Goal: Transaction & Acquisition: Purchase product/service

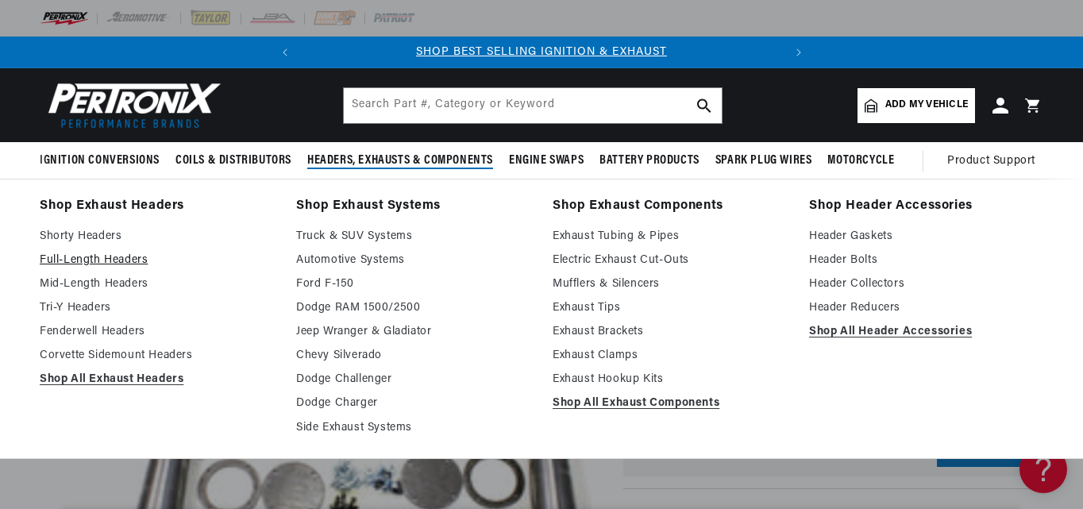
click at [112, 252] on link "Full-Length Headers" at bounding box center [157, 260] width 234 height 19
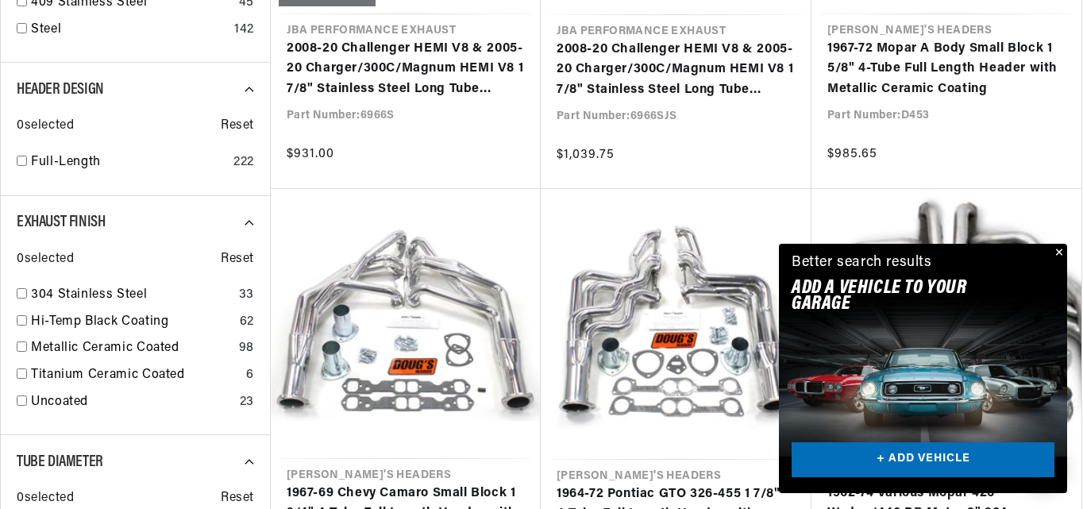
scroll to position [953, 0]
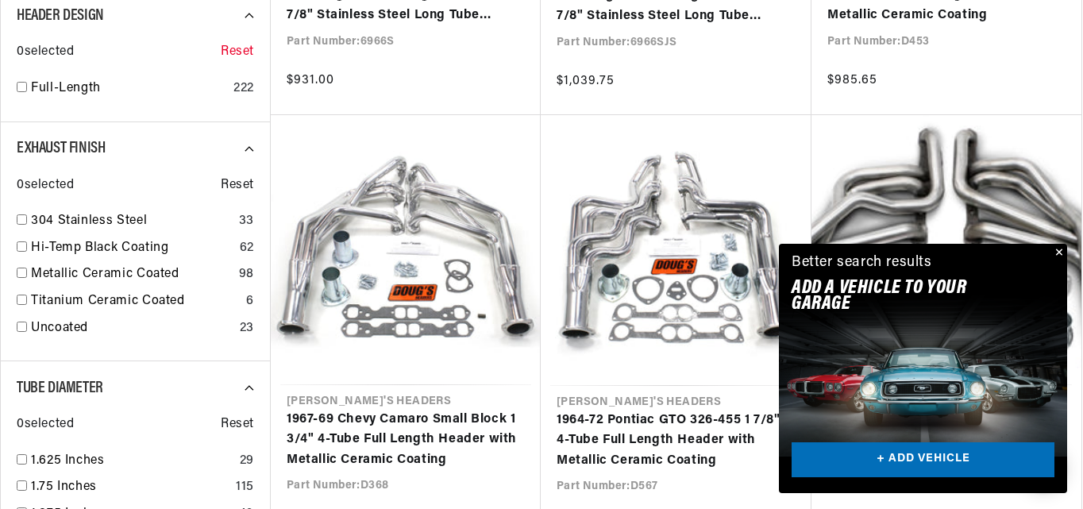
click at [240, 51] on span "Reset" at bounding box center [237, 52] width 33 height 21
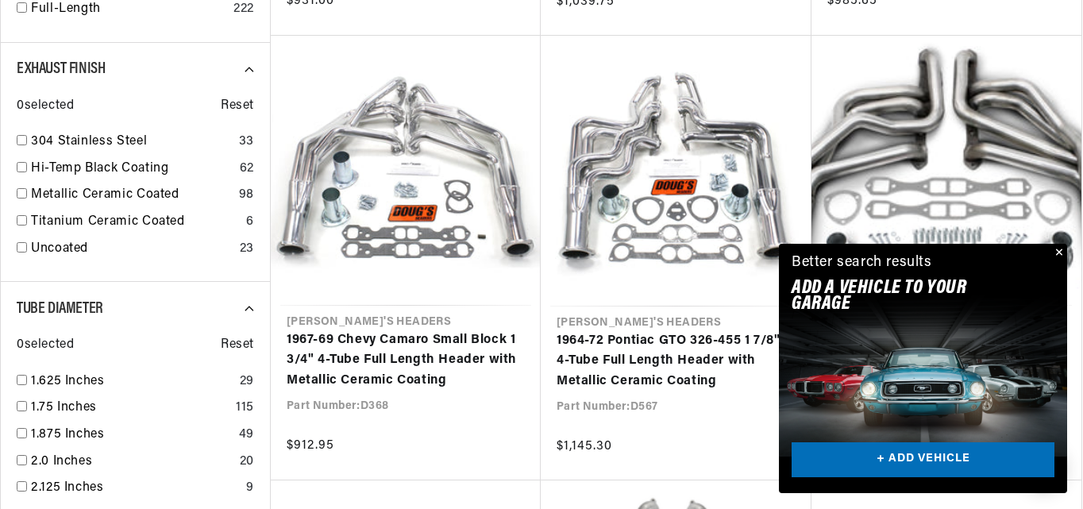
scroll to position [0, 481]
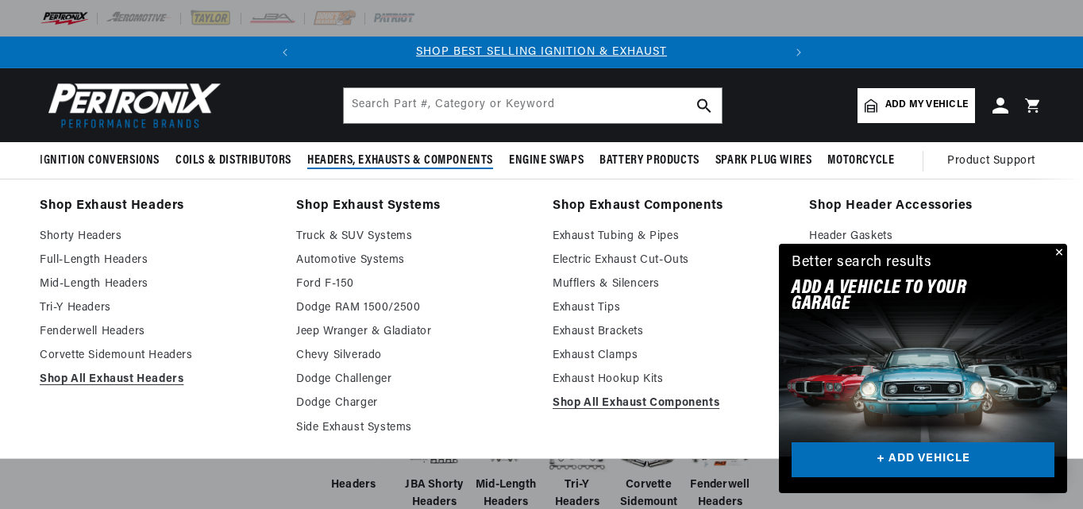
click at [391, 154] on span "Headers, Exhausts & Components" at bounding box center [400, 160] width 186 height 17
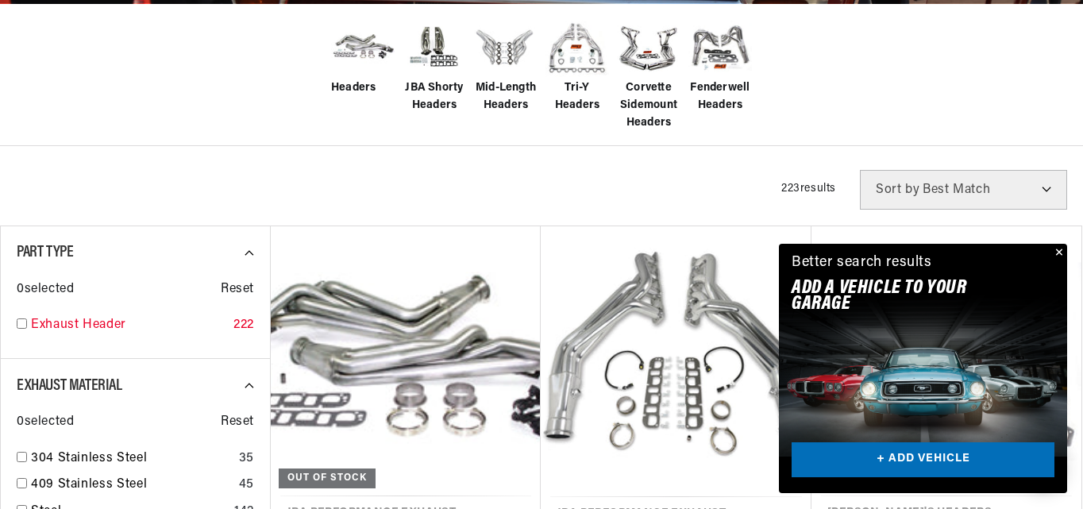
click at [21, 326] on input "checkbox" at bounding box center [22, 323] width 10 height 10
checkbox input "true"
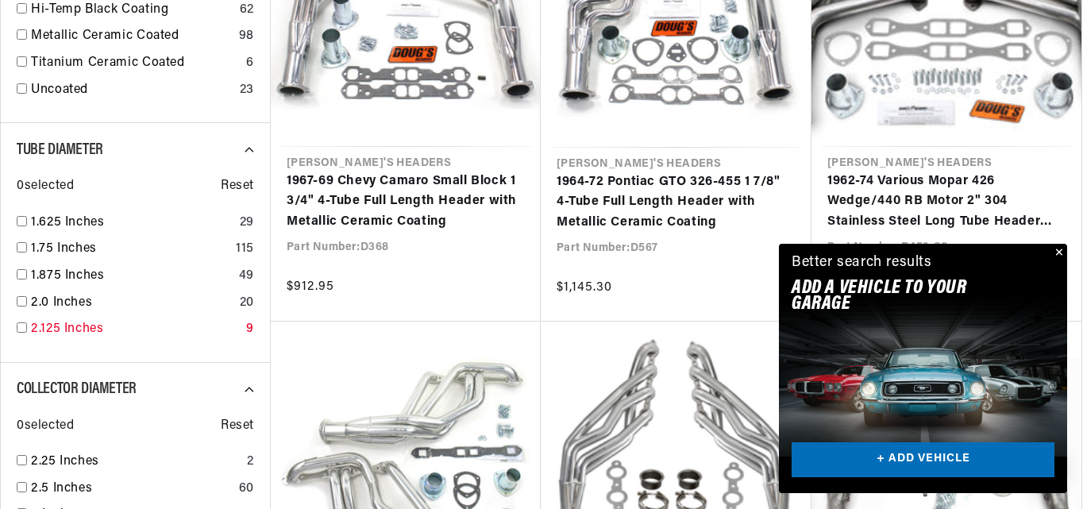
click at [25, 329] on input "checkbox" at bounding box center [22, 327] width 10 height 10
checkbox input "true"
